Goal: Check status: Check status

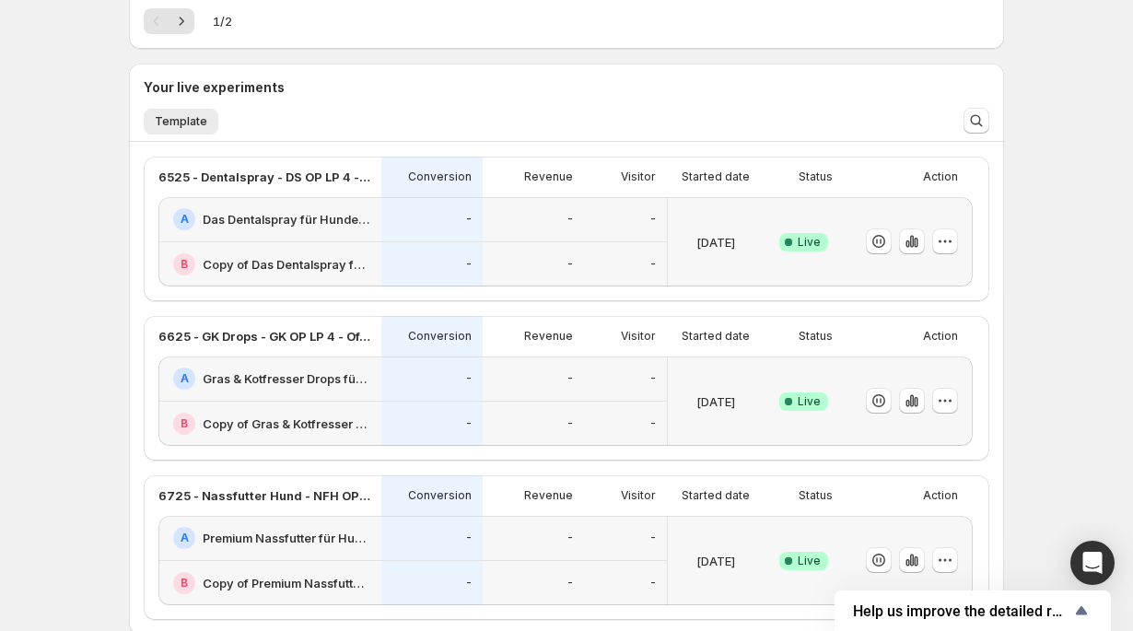
scroll to position [355, 0]
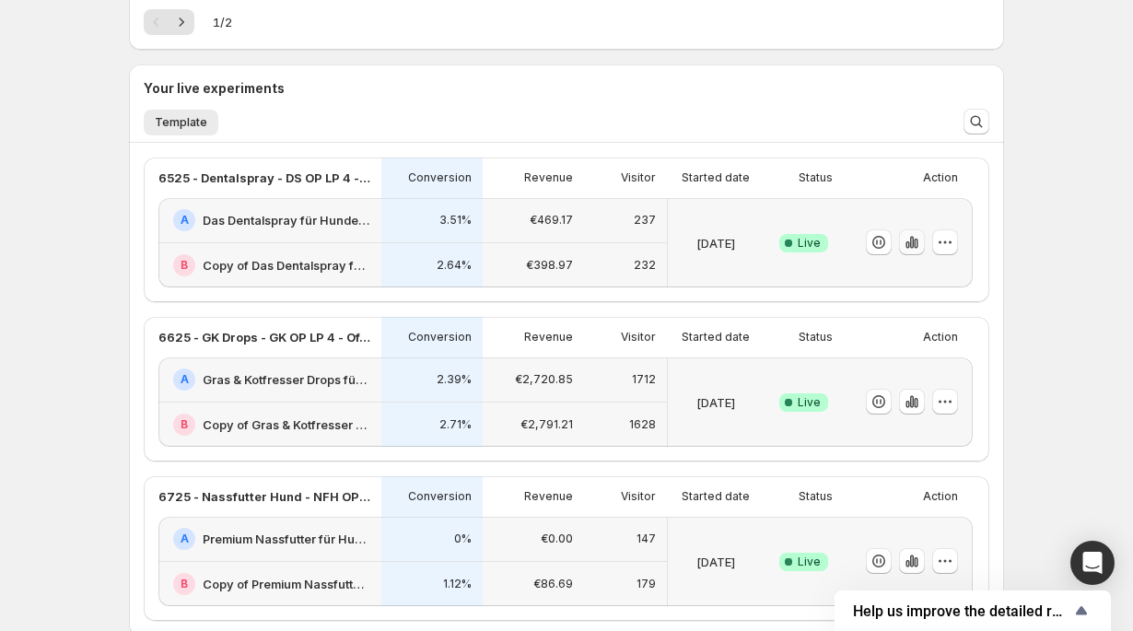
click at [907, 242] on icon "button" at bounding box center [907, 244] width 4 height 7
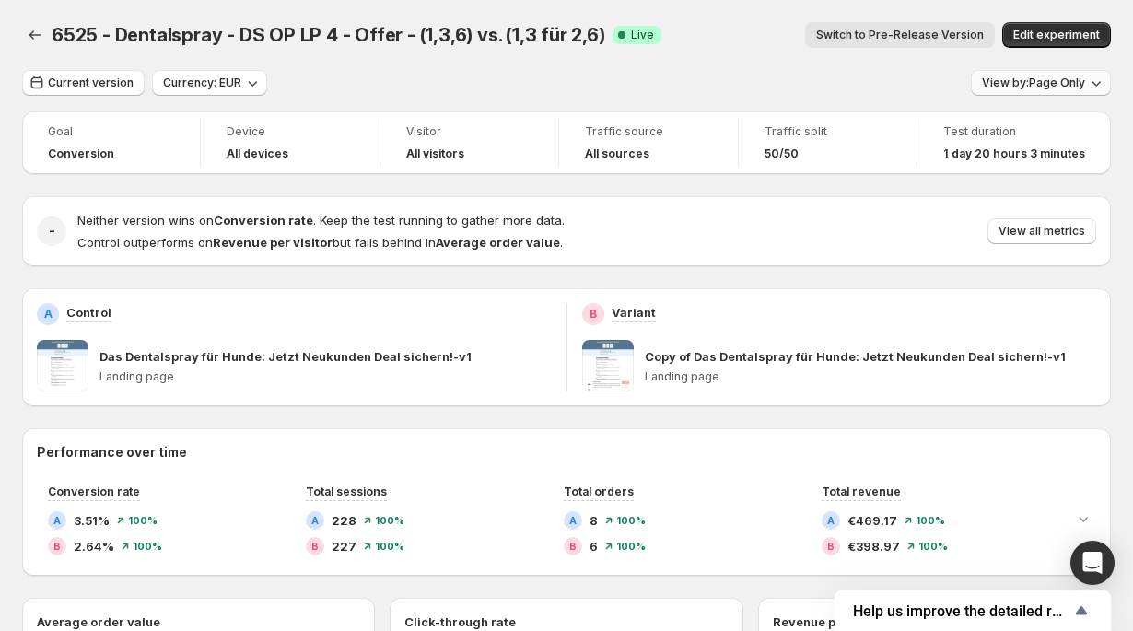
click at [1001, 91] on button "View by: Page Only" at bounding box center [1041, 83] width 140 height 26
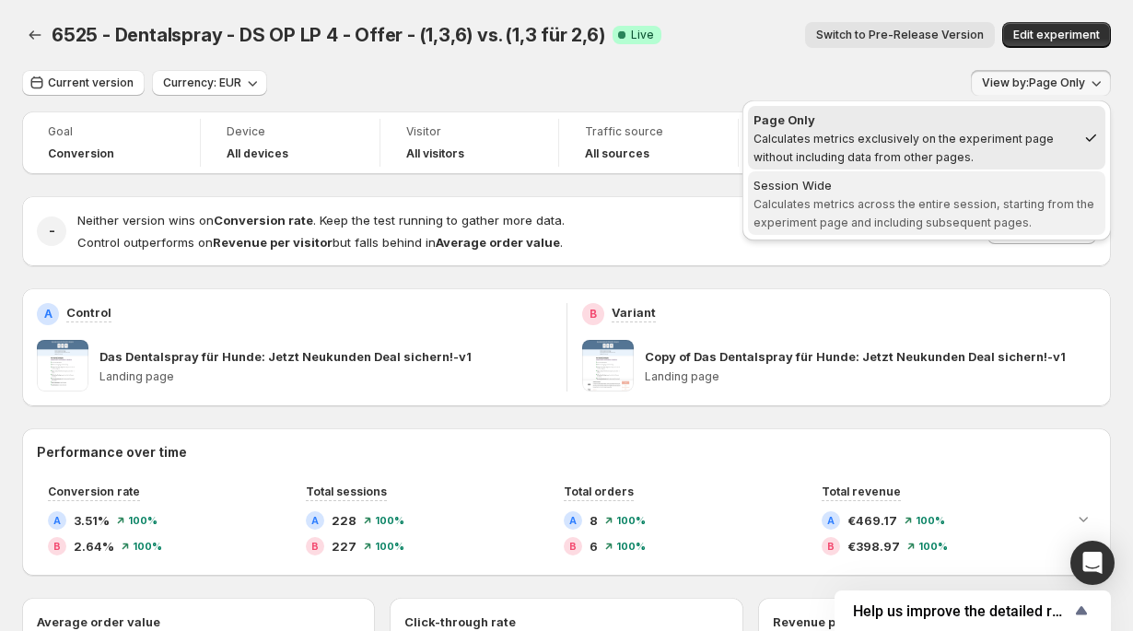
click at [946, 197] on span "Calculates metrics across the entire session, starting from the experiment page…" at bounding box center [923, 213] width 341 height 32
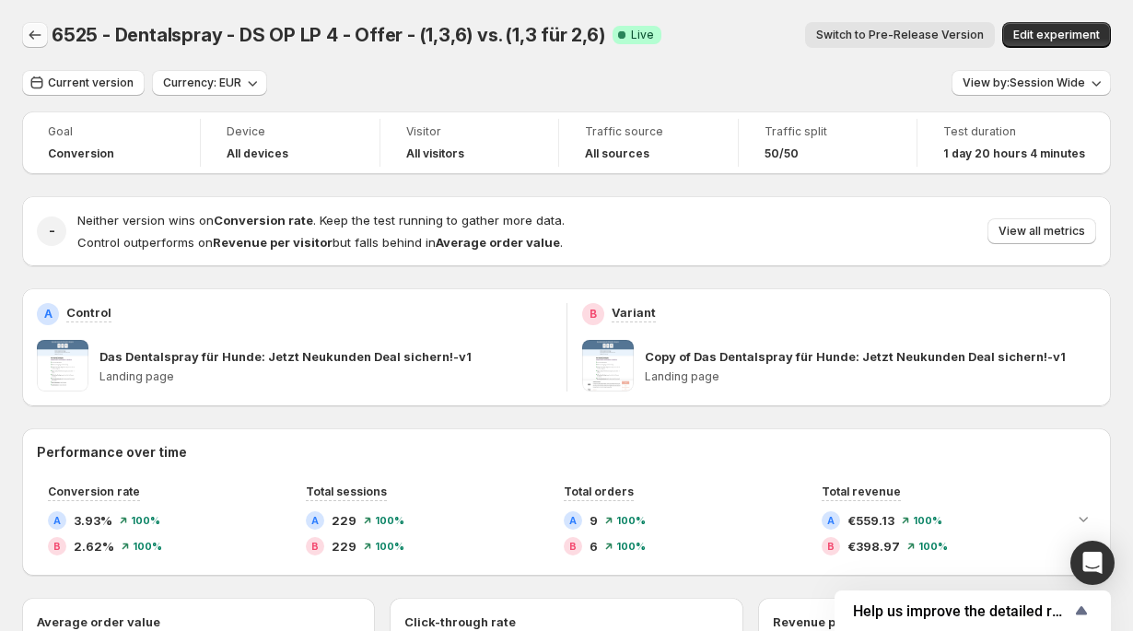
click at [30, 33] on icon "Back" at bounding box center [35, 35] width 18 height 18
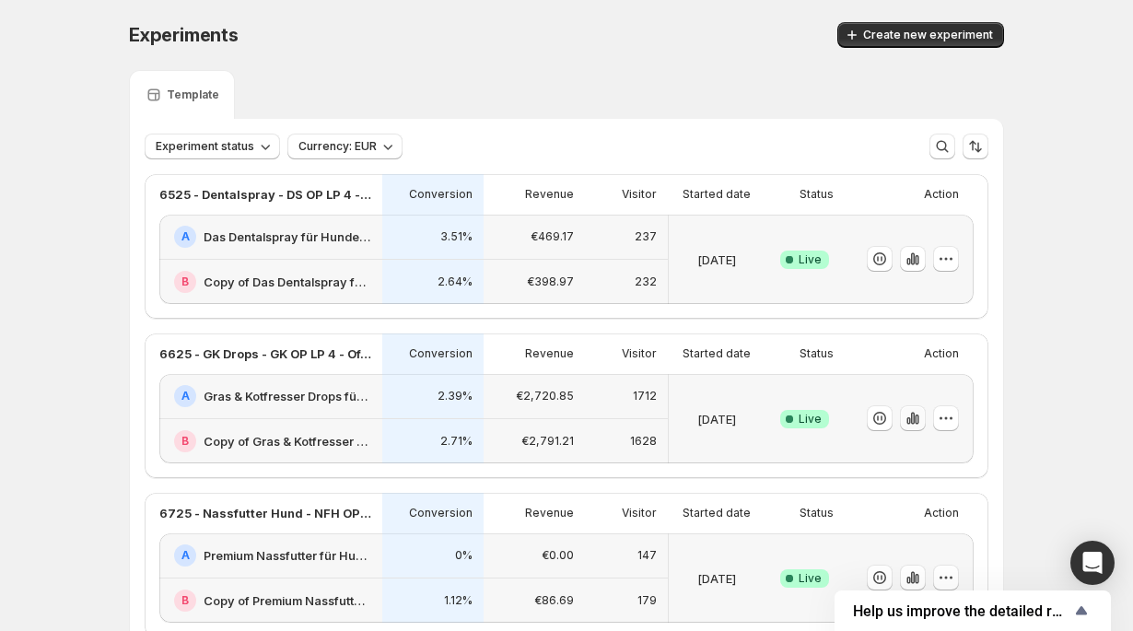
click at [910, 422] on icon "button" at bounding box center [908, 420] width 4 height 7
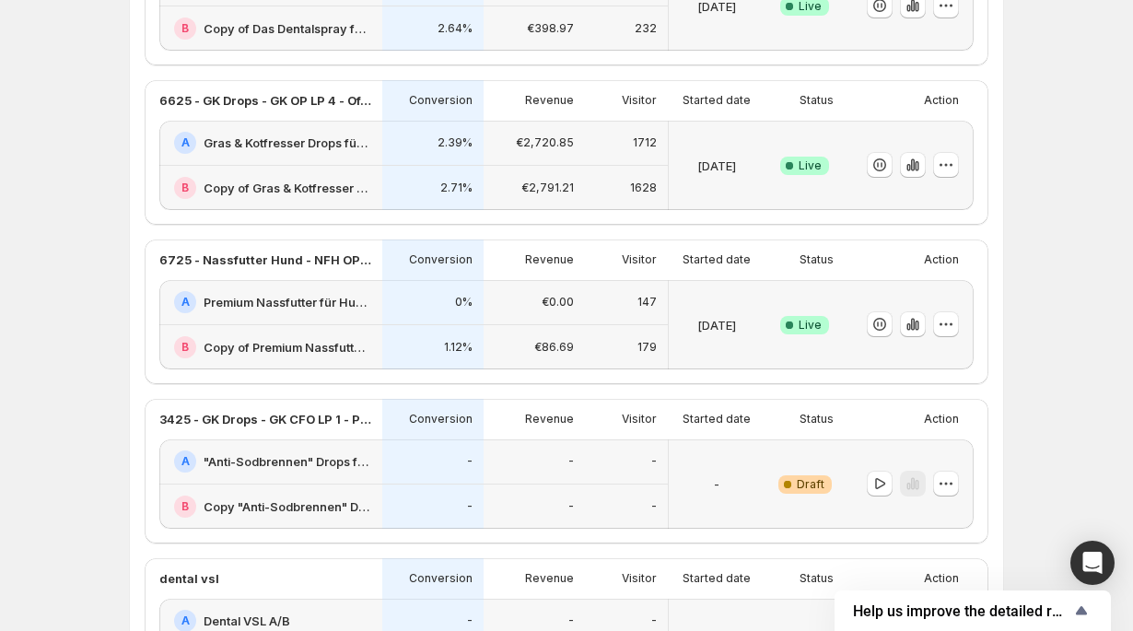
scroll to position [266, 0]
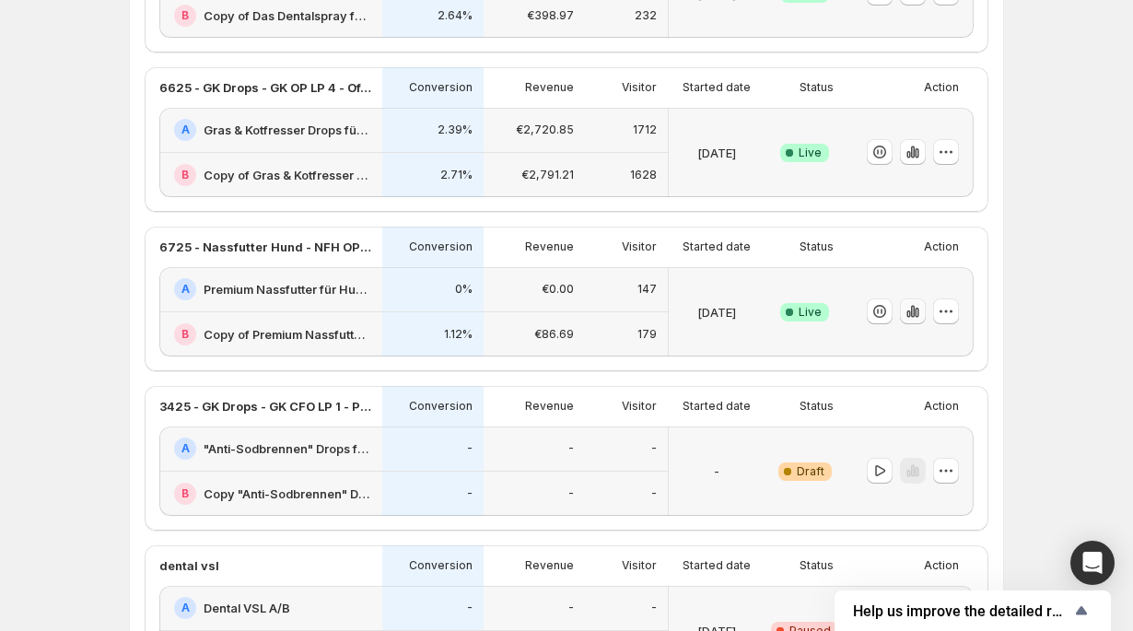
click at [913, 317] on icon "button" at bounding box center [913, 312] width 4 height 12
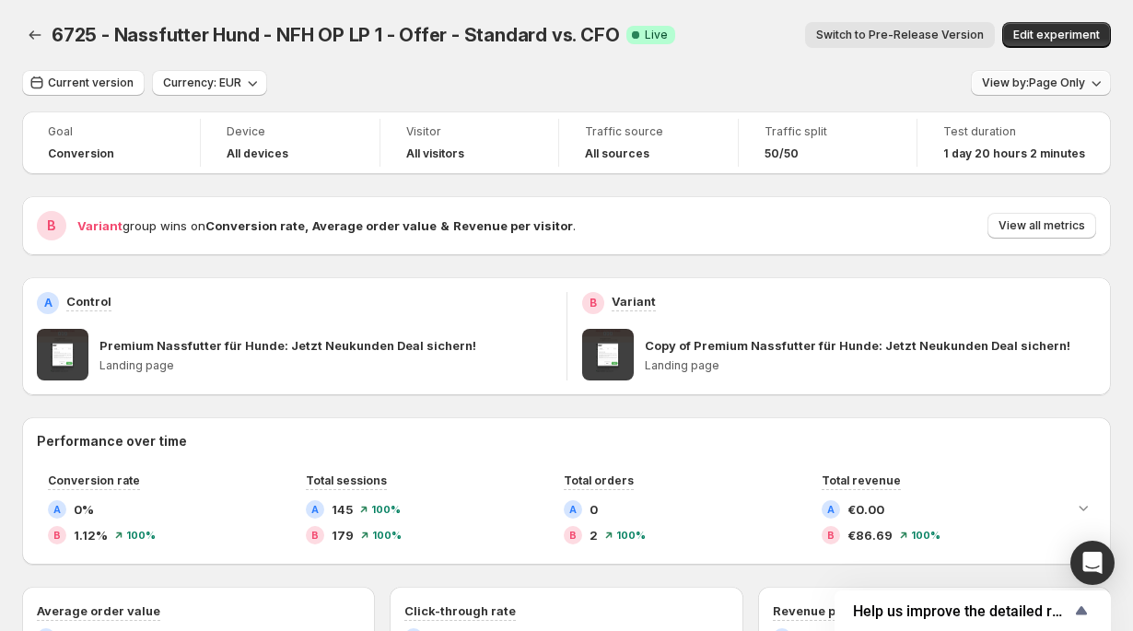
click at [1030, 81] on span "View by: Page Only" at bounding box center [1033, 83] width 103 height 15
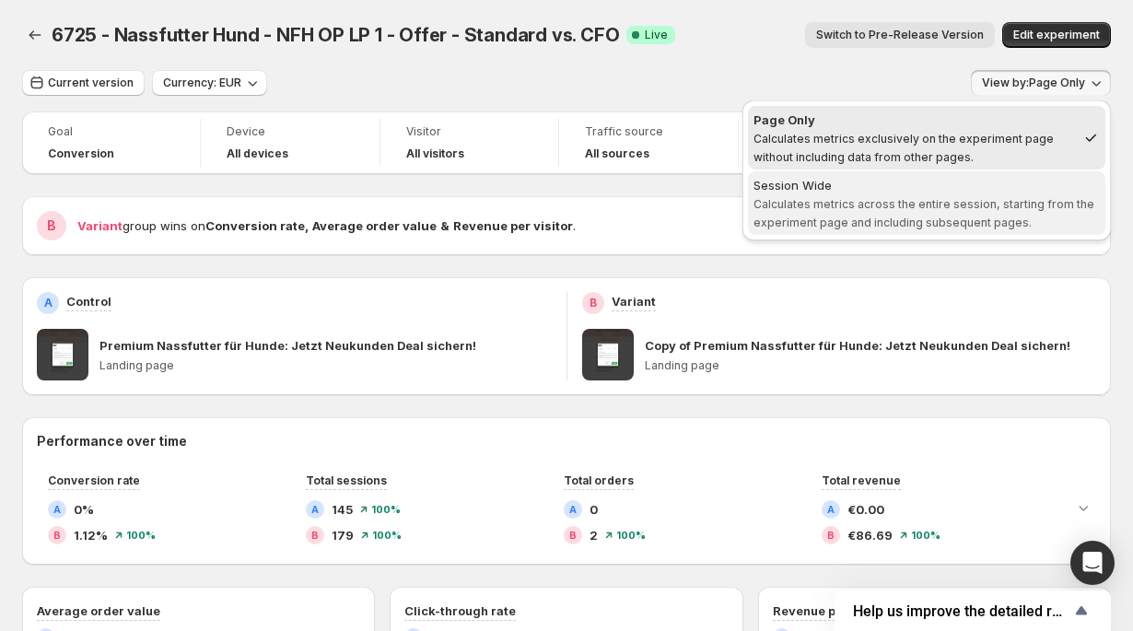
click at [959, 196] on span "Session Wide Calculates metrics across the entire session, starting from the ex…" at bounding box center [926, 202] width 346 height 53
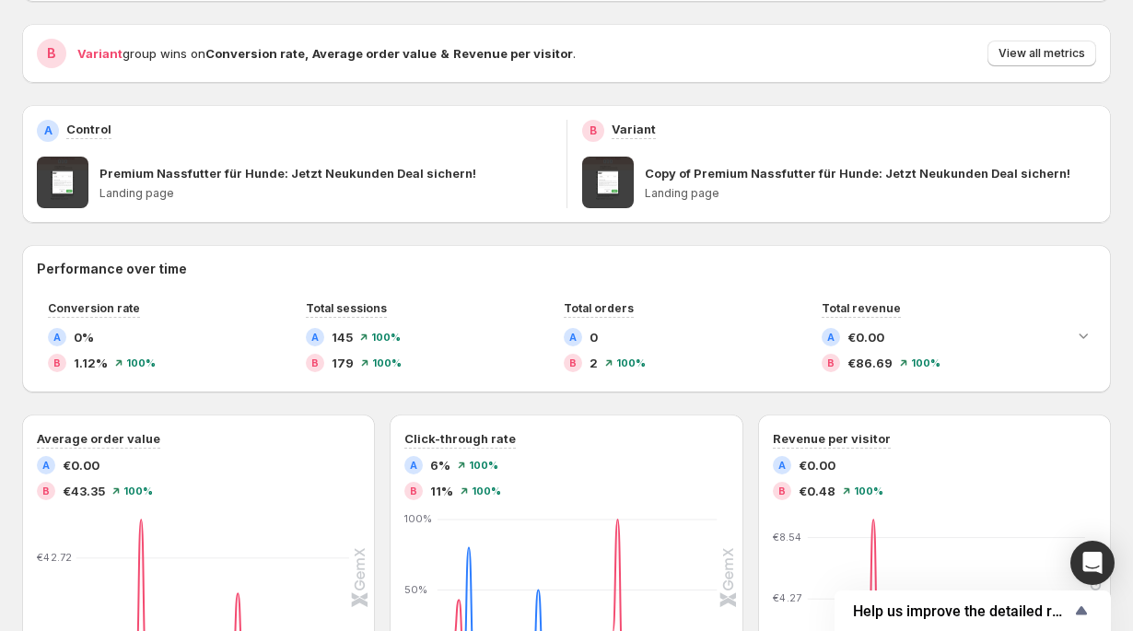
scroll to position [174, 0]
